Goal: Check status: Check status

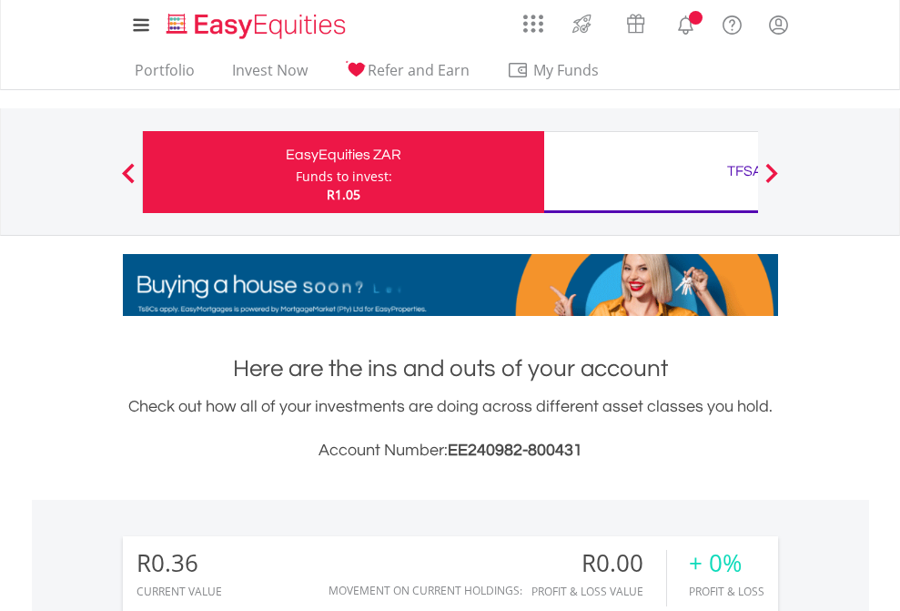
scroll to position [175, 286]
click at [296, 172] on div "Funds to invest:" at bounding box center [344, 176] width 96 height 18
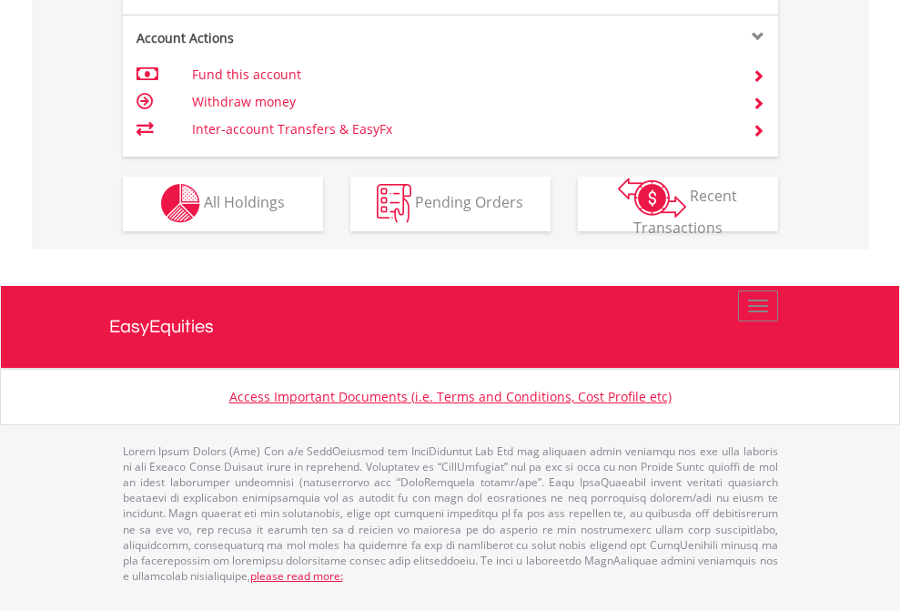
scroll to position [1702, 0]
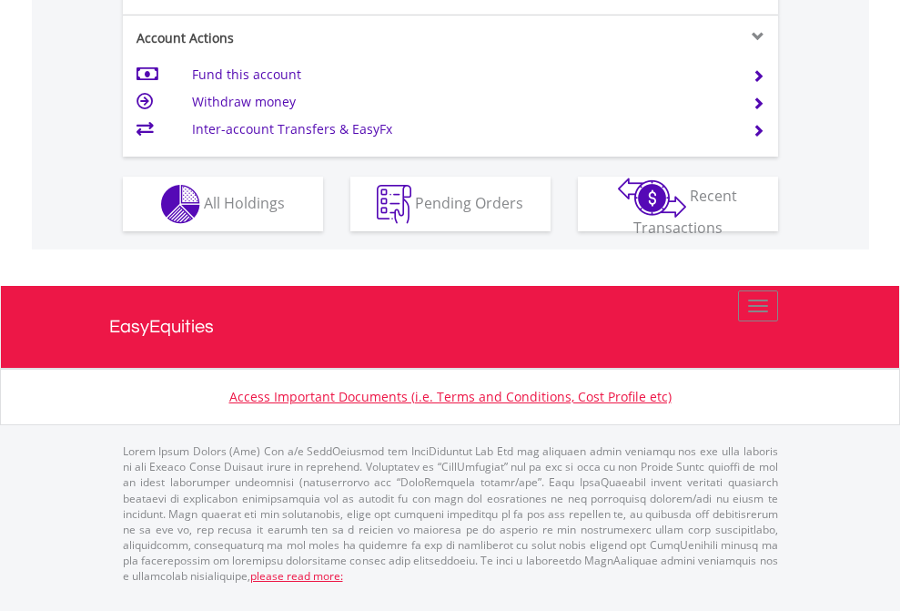
scroll to position [1781, 0]
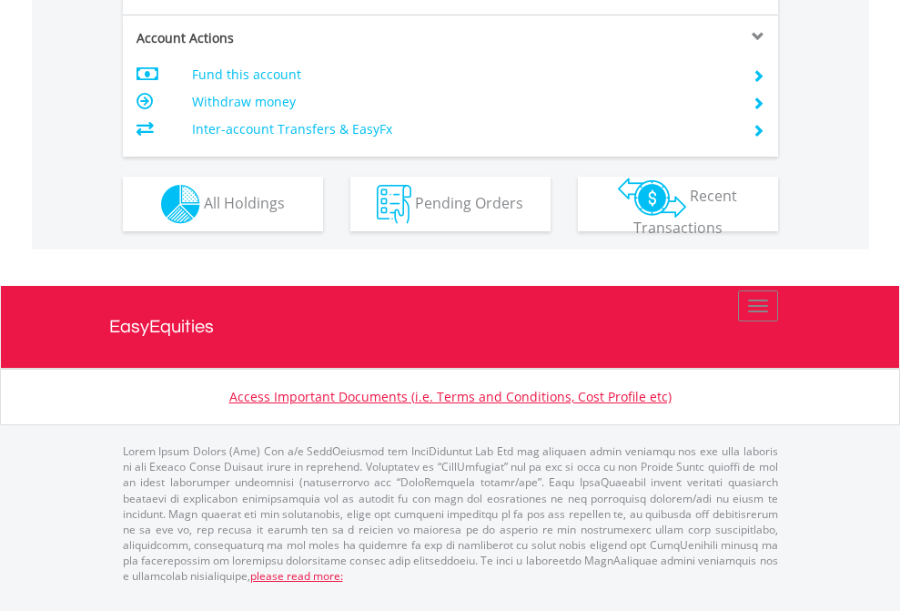
scroll to position [1708, 0]
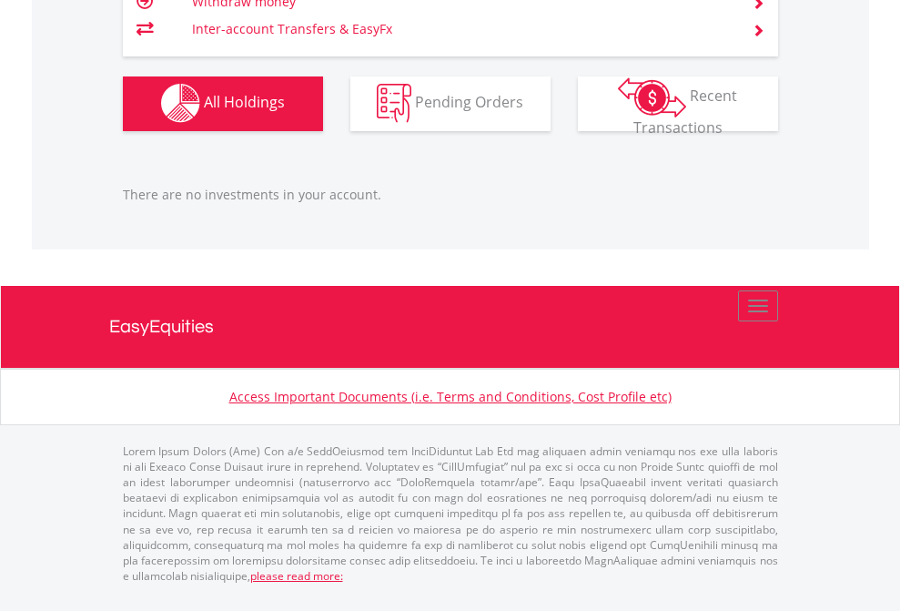
scroll to position [175, 286]
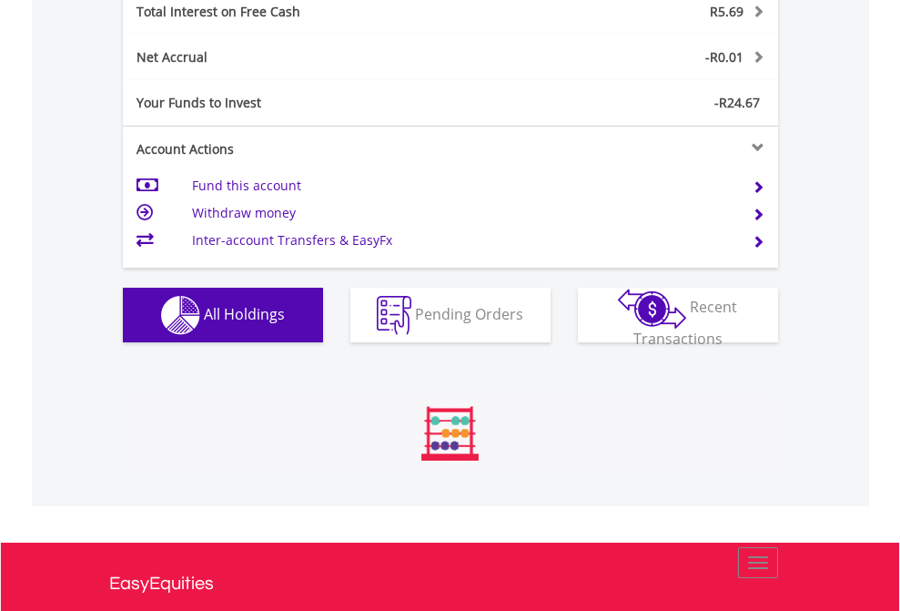
scroll to position [175, 286]
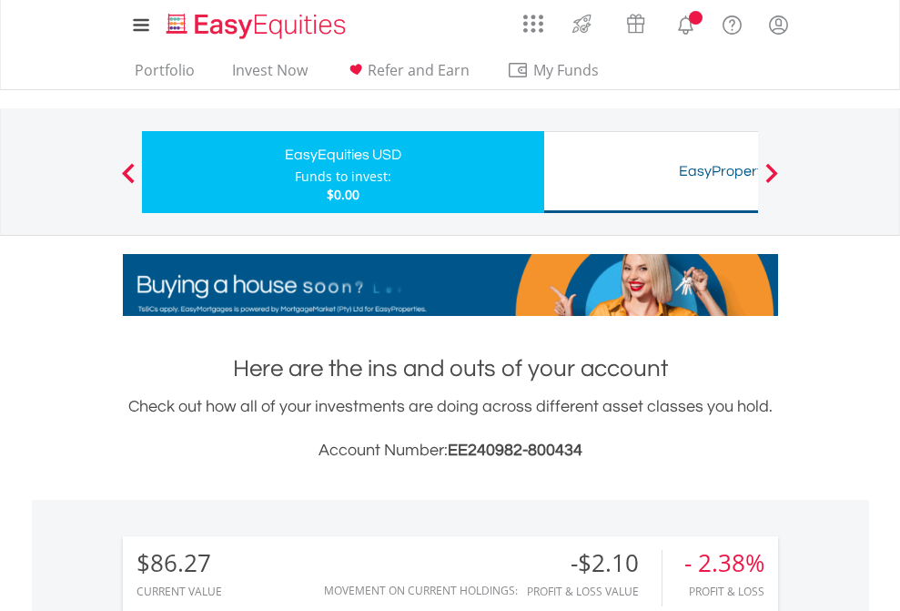
scroll to position [175, 286]
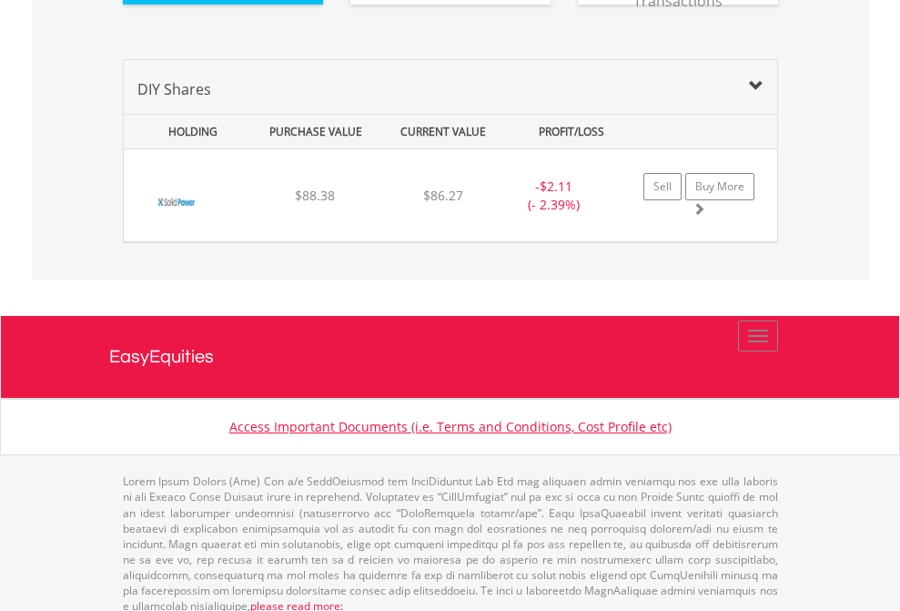
scroll to position [2024, 0]
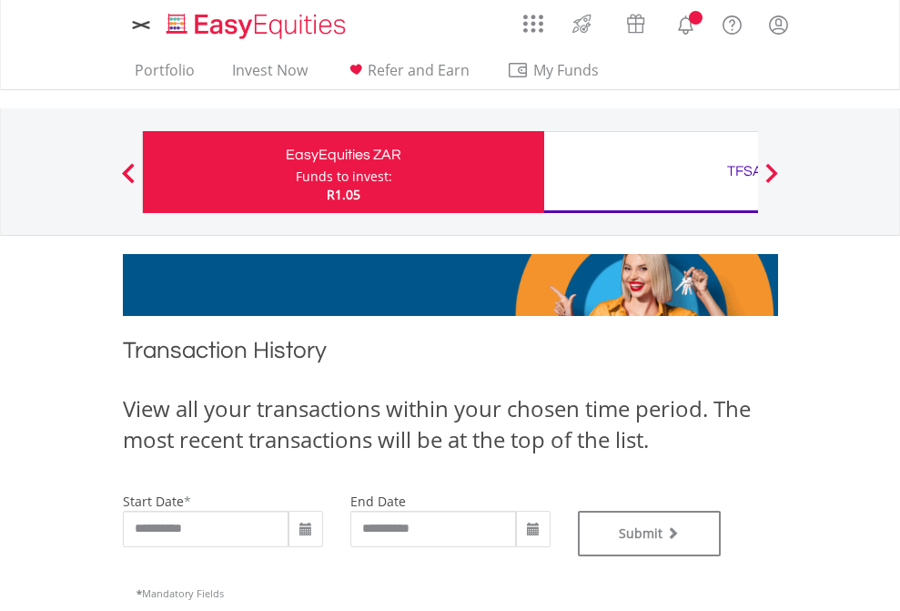
type input "**********"
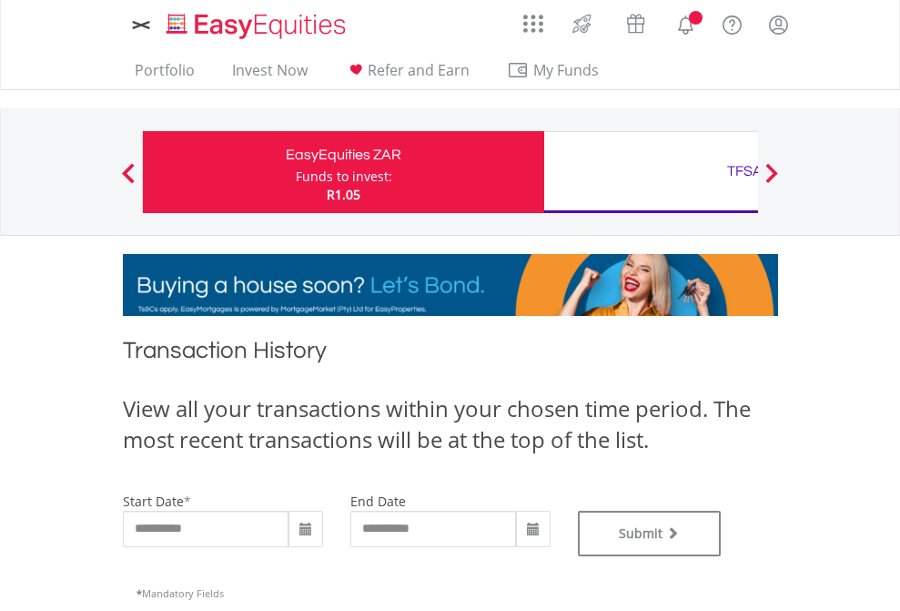
type input "**********"
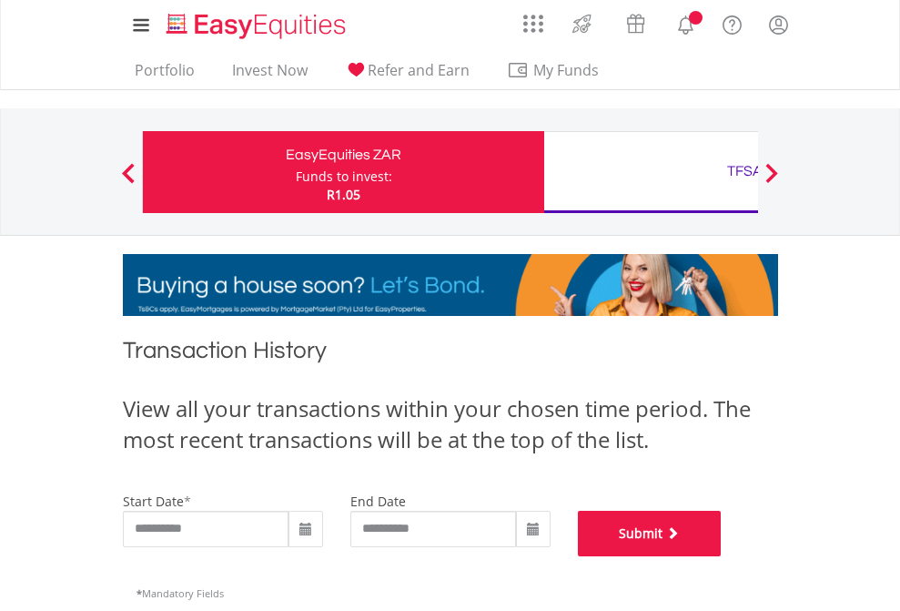
click at [722, 556] on button "Submit" at bounding box center [650, 534] width 144 height 46
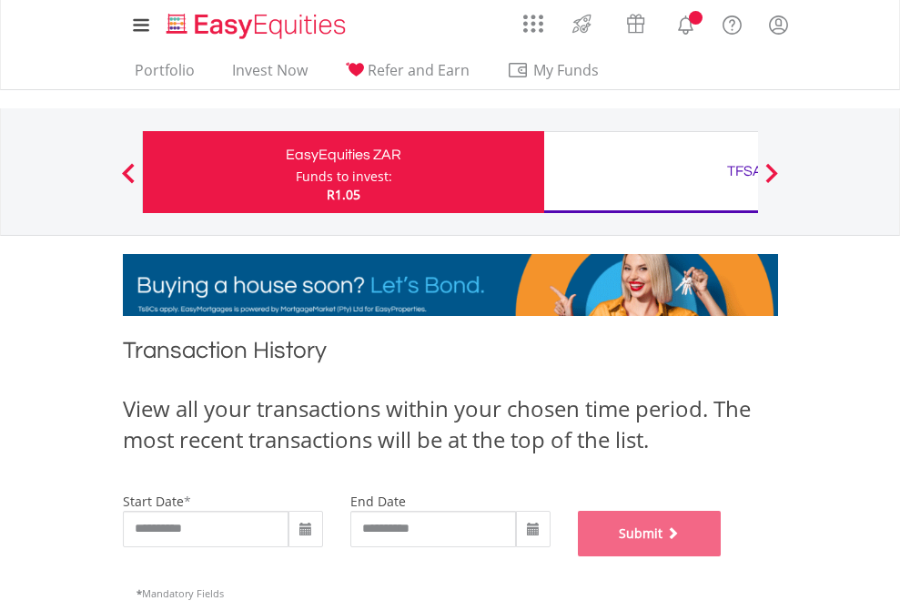
scroll to position [738, 0]
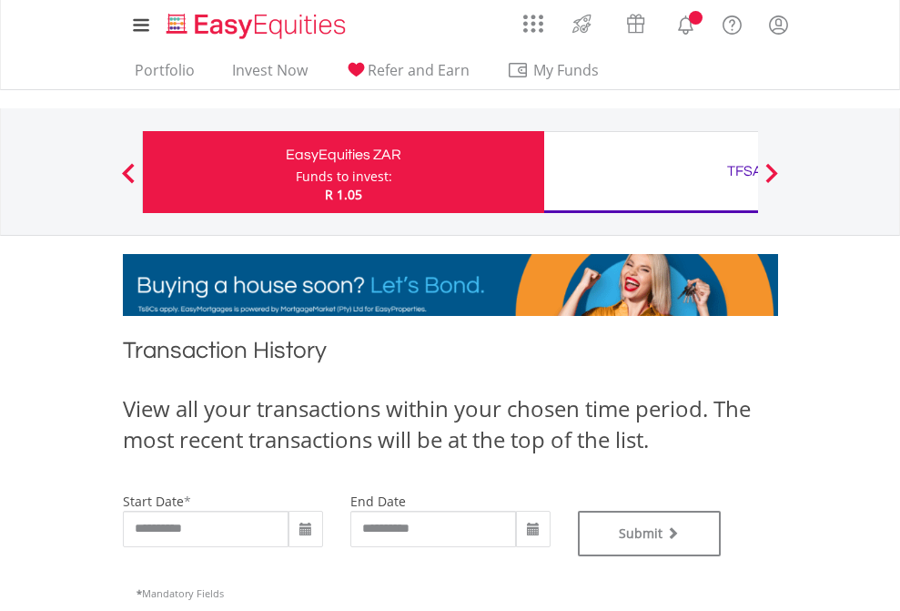
click at [651, 172] on div "TFSA" at bounding box center [745, 170] width 380 height 25
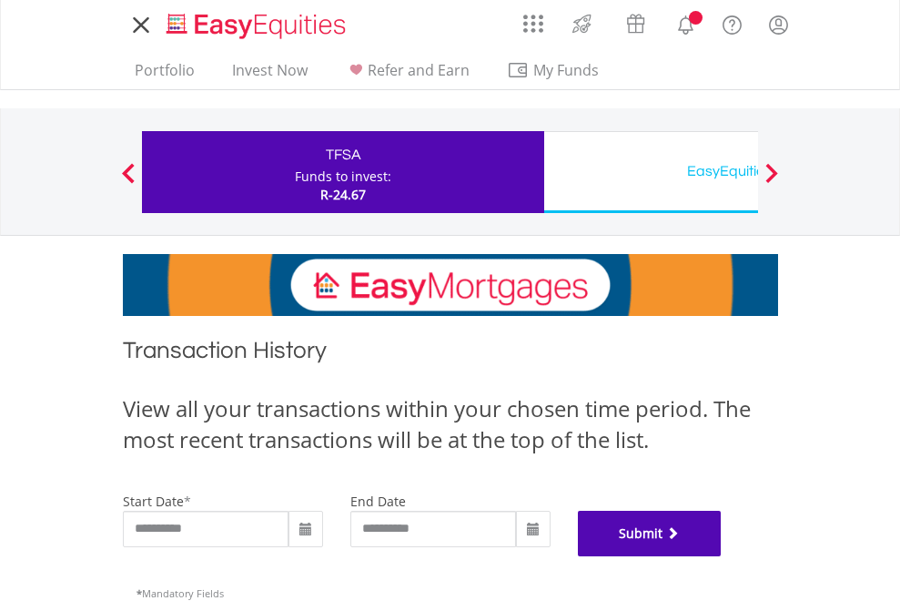
click at [722, 556] on button "Submit" at bounding box center [650, 534] width 144 height 46
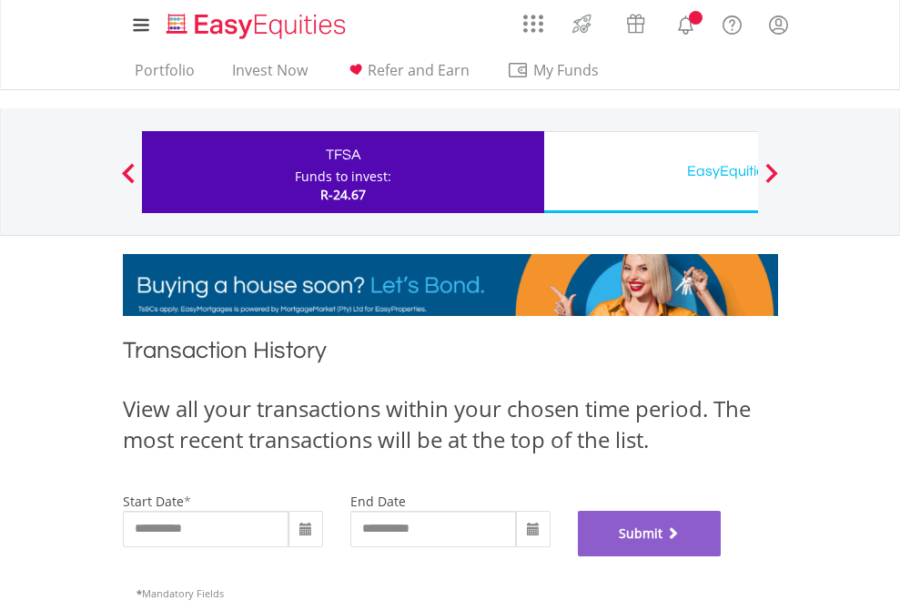
scroll to position [738, 0]
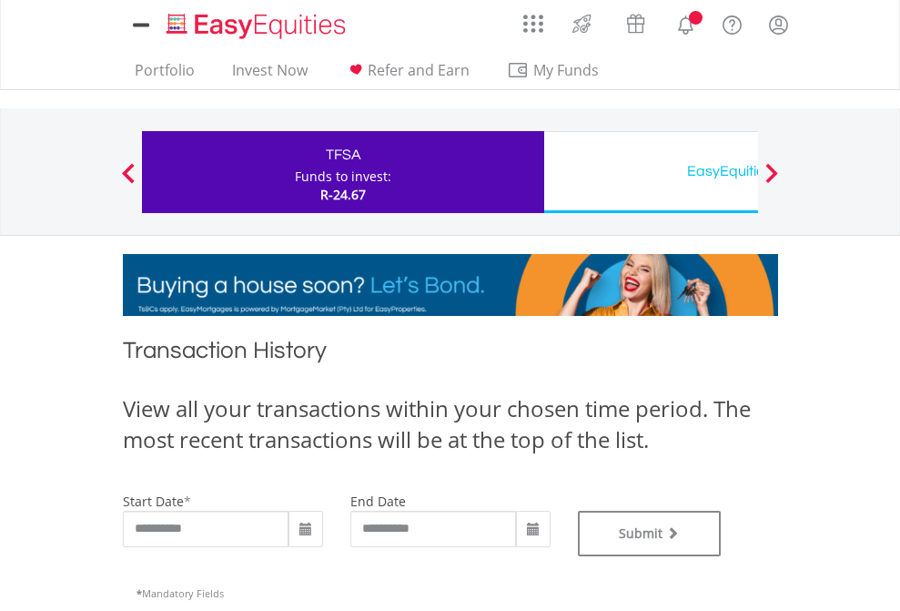
click at [651, 172] on div "EasyEquities USD" at bounding box center [745, 170] width 380 height 25
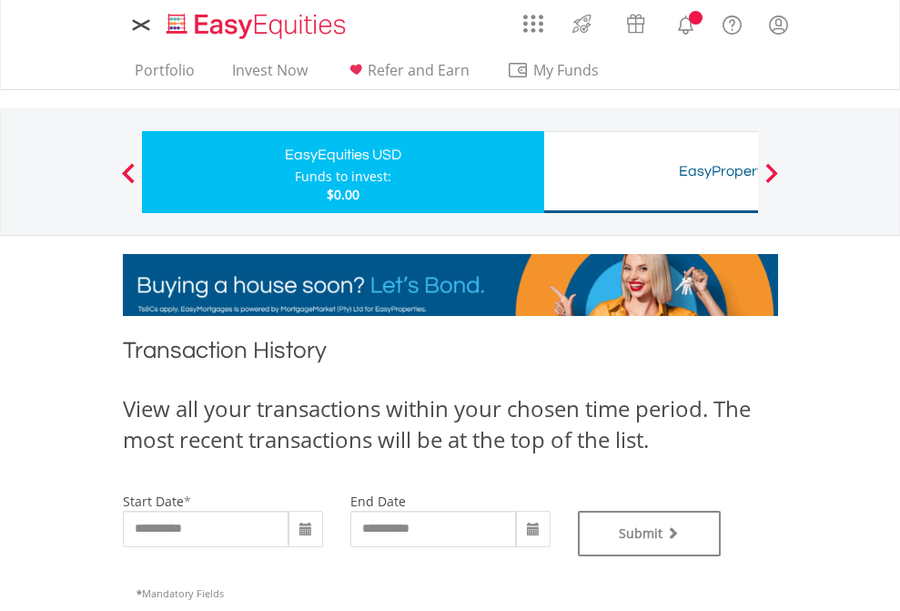
type input "**********"
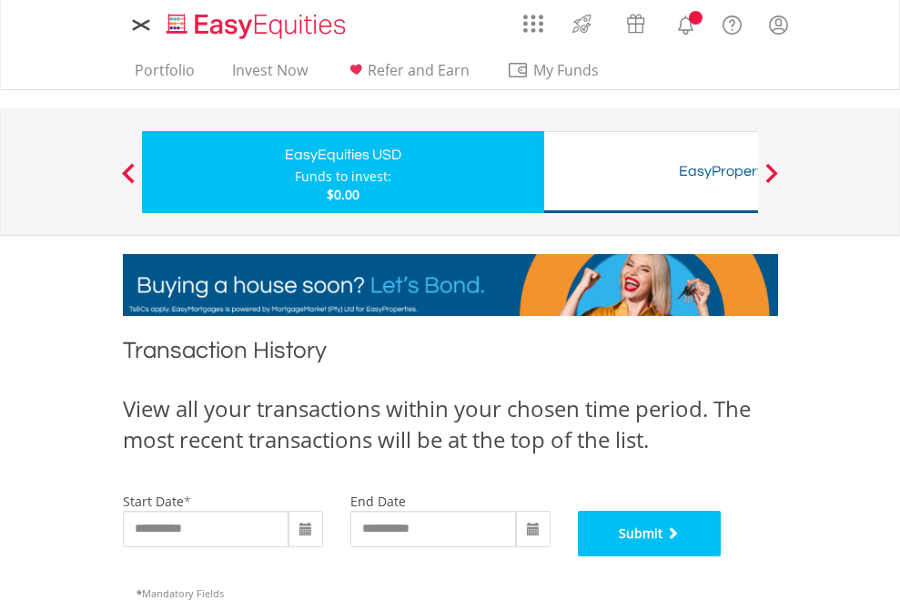
click at [722, 556] on button "Submit" at bounding box center [650, 534] width 144 height 46
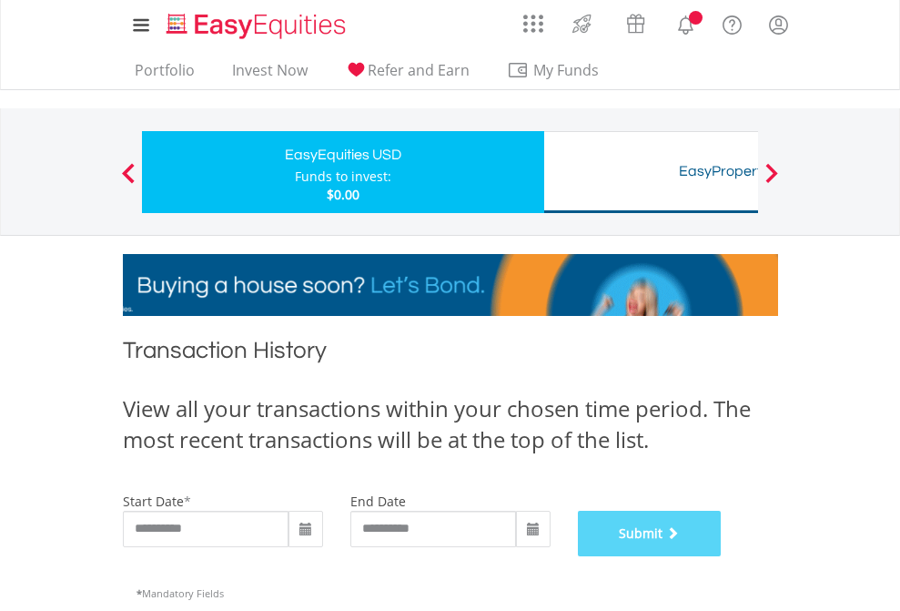
scroll to position [738, 0]
